Goal: Task Accomplishment & Management: Manage account settings

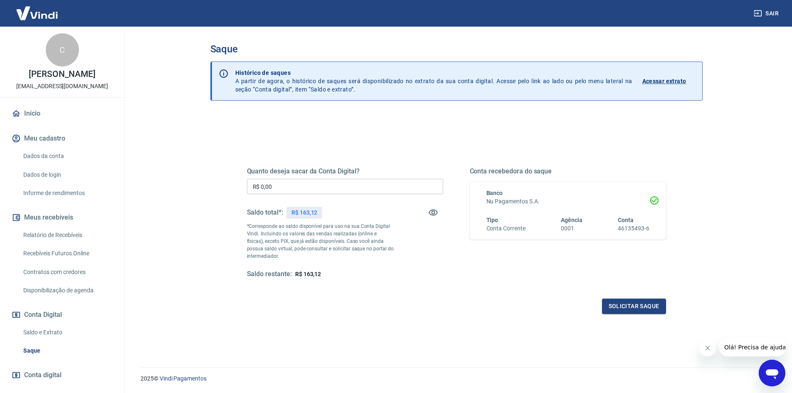
click at [281, 187] on input "R$ 0,00" at bounding box center [345, 186] width 196 height 15
type input "R$ 163,12"
click at [633, 302] on button "Solicitar saque" at bounding box center [634, 306] width 64 height 15
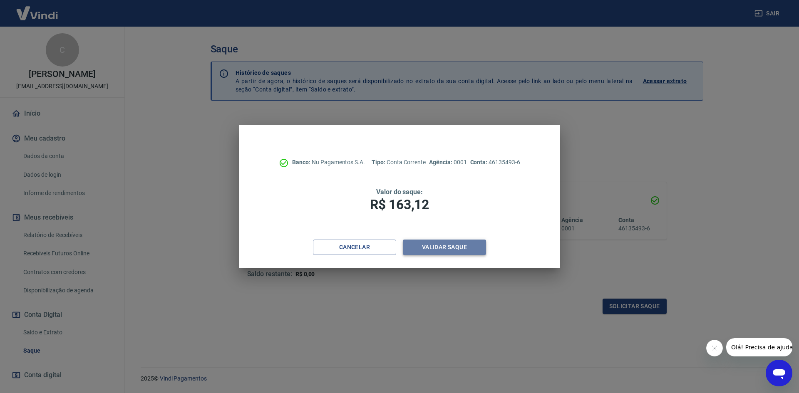
click at [436, 242] on button "Validar saque" at bounding box center [444, 247] width 83 height 15
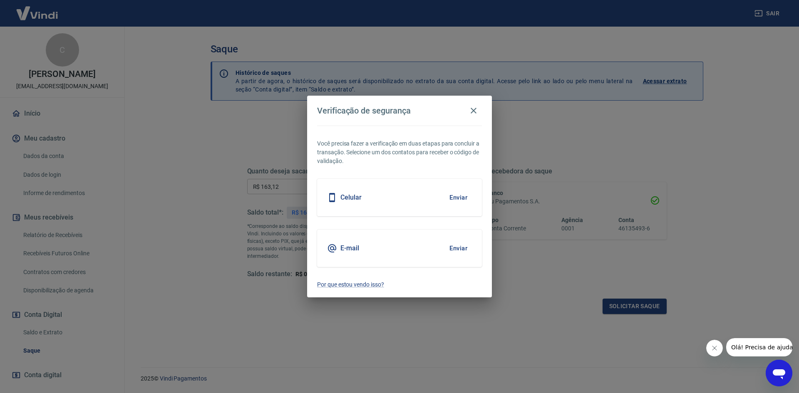
click at [461, 197] on button "Enviar" at bounding box center [458, 197] width 27 height 17
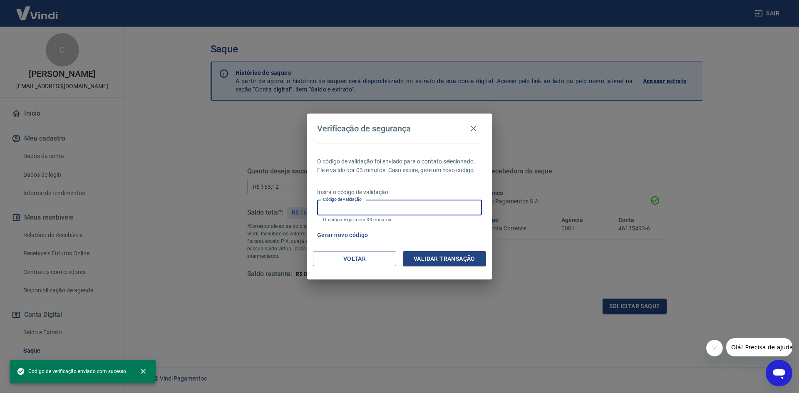
click at [458, 206] on input "Código de validação" at bounding box center [399, 207] width 165 height 15
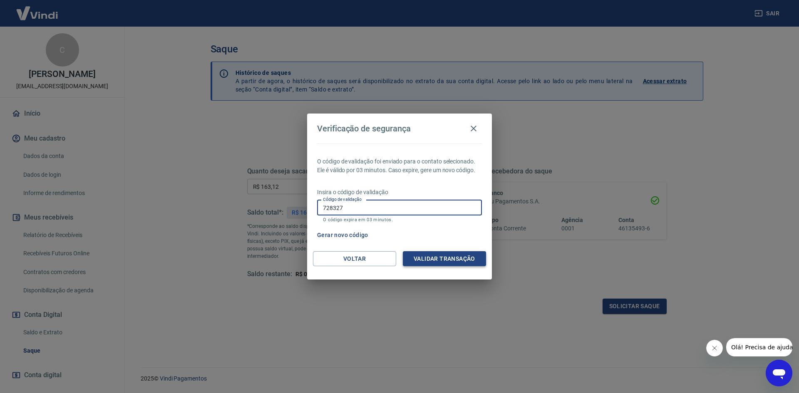
type input "728327"
click at [460, 260] on button "Validar transação" at bounding box center [444, 258] width 83 height 15
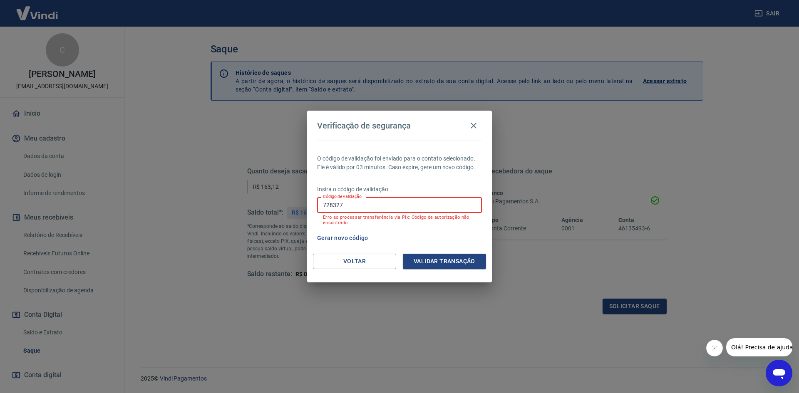
drag, startPoint x: 351, startPoint y: 208, endPoint x: 299, endPoint y: 212, distance: 52.2
click at [299, 212] on div "Verificação de segurança O código de validação foi enviado para o contato selec…" at bounding box center [399, 196] width 799 height 393
click at [346, 239] on button "Gerar novo código" at bounding box center [343, 237] width 58 height 15
click at [394, 209] on input "Código de validação" at bounding box center [399, 204] width 165 height 15
click at [338, 259] on button "Voltar" at bounding box center [354, 261] width 83 height 15
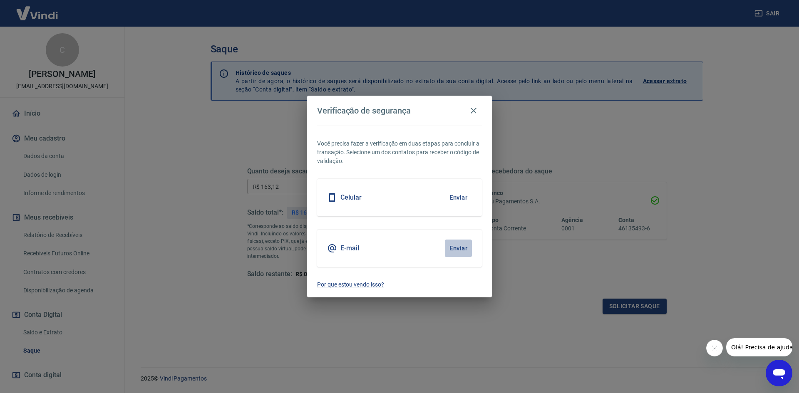
click at [458, 249] on button "Enviar" at bounding box center [458, 248] width 27 height 17
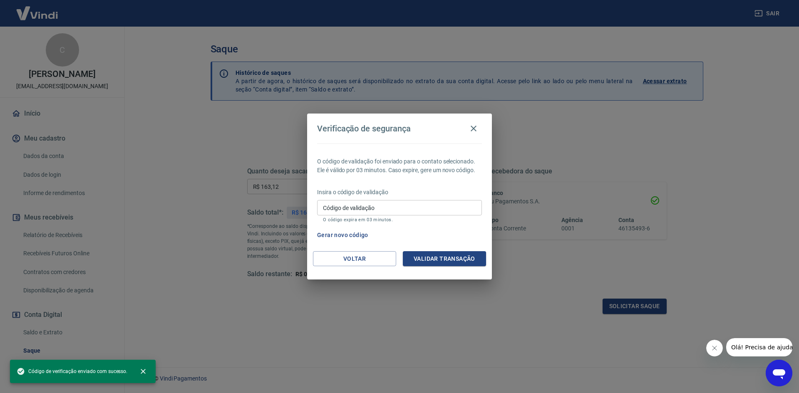
click at [431, 206] on input "Código de validação" at bounding box center [399, 207] width 165 height 15
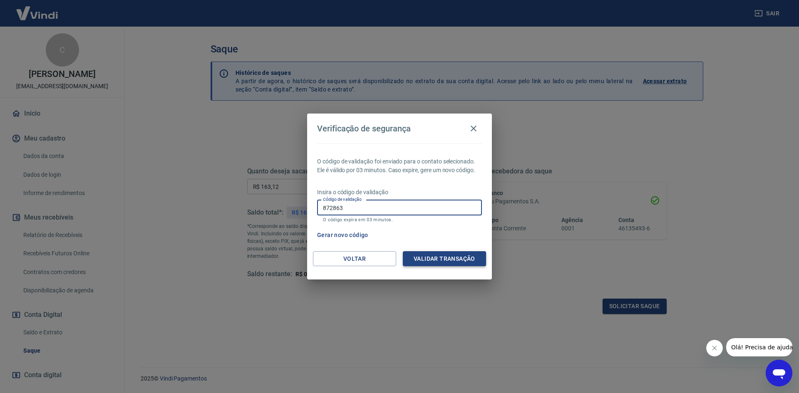
type input "872863"
click at [451, 262] on button "Validar transação" at bounding box center [444, 258] width 83 height 15
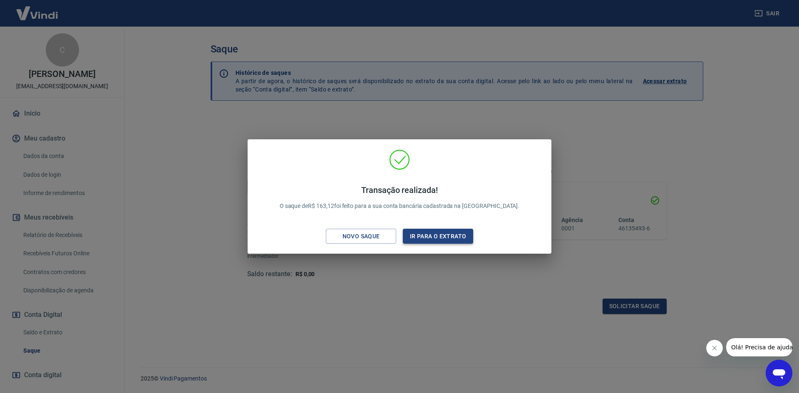
click at [447, 237] on button "Ir para o extrato" at bounding box center [438, 236] width 70 height 15
